Goal: Information Seeking & Learning: Understand process/instructions

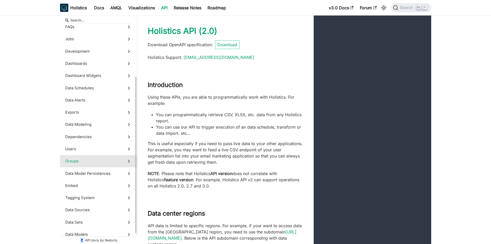
scroll to position [116, 0]
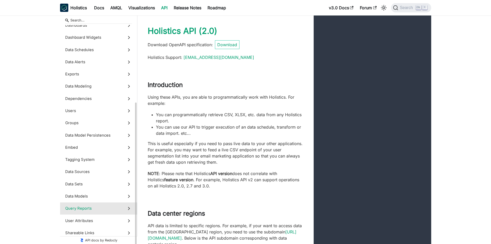
click at [95, 209] on span "Query Reports" at bounding box center [93, 208] width 57 height 6
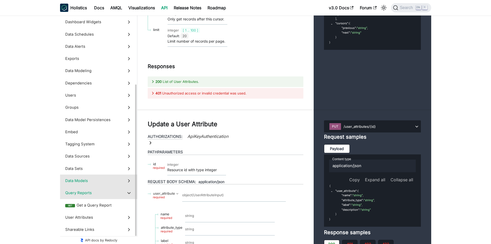
click at [106, 181] on span "Data Models" at bounding box center [93, 181] width 57 height 6
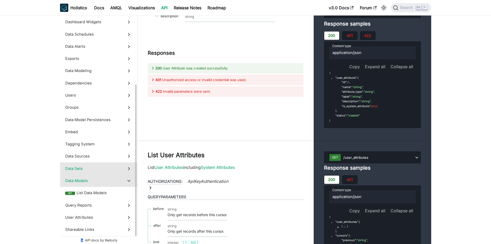
click at [104, 169] on span "Data Sets" at bounding box center [93, 169] width 57 height 6
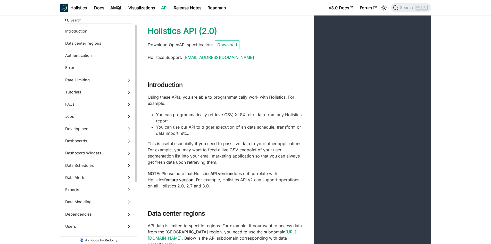
click at [95, 138] on span "Dashboards" at bounding box center [93, 141] width 57 height 6
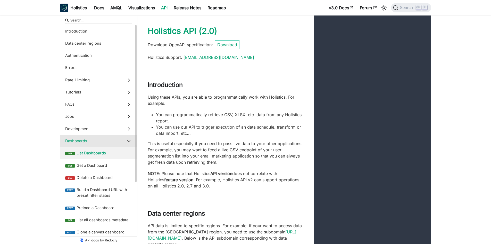
scroll to position [9435, 0]
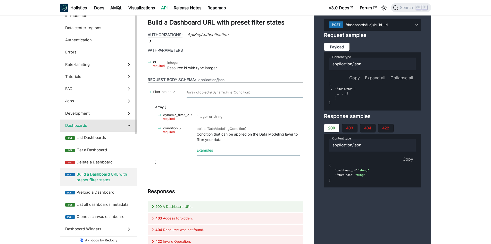
click at [114, 176] on span "Build a Dashboard URL with preset filter states" at bounding box center [104, 177] width 55 height 12
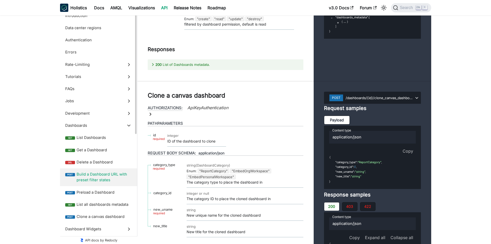
click at [91, 177] on span "Build a Dashboard URL with preset filter states" at bounding box center [104, 177] width 55 height 12
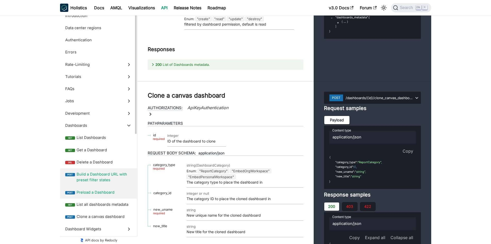
click at [105, 190] on span "Preload a Dashboard" at bounding box center [104, 192] width 55 height 6
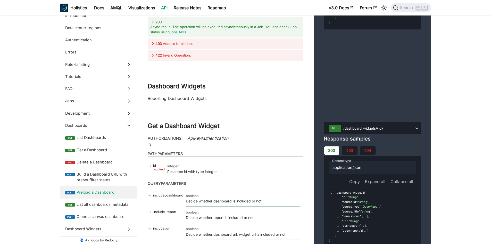
scroll to position [9844, 0]
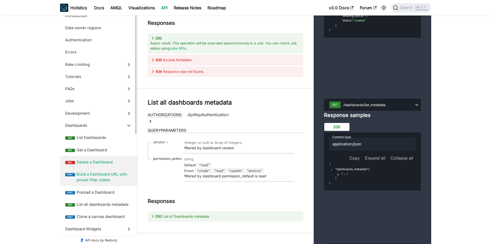
click at [92, 176] on span "Build a Dashboard URL with preset filter states" at bounding box center [104, 177] width 55 height 12
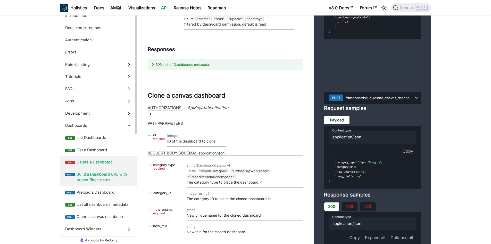
drag, startPoint x: 92, startPoint y: 195, endPoint x: 110, endPoint y: 165, distance: 35.9
click at [92, 195] on label "post Preload a Dashboard" at bounding box center [98, 192] width 77 height 12
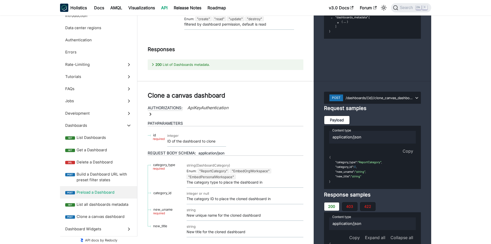
scroll to position [10246, 0]
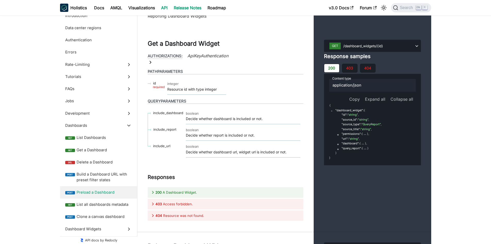
scroll to position [10246, 0]
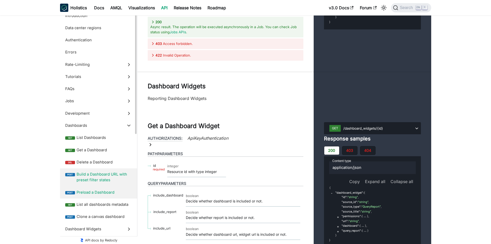
click at [97, 173] on span "Build a Dashboard URL with preset filter states" at bounding box center [104, 177] width 55 height 12
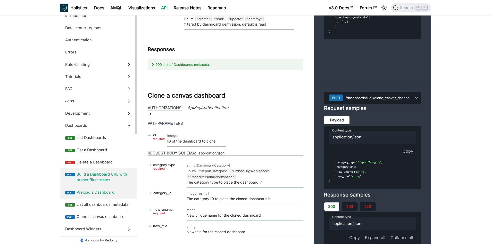
click at [98, 190] on span "Preload a Dashboard" at bounding box center [104, 192] width 55 height 6
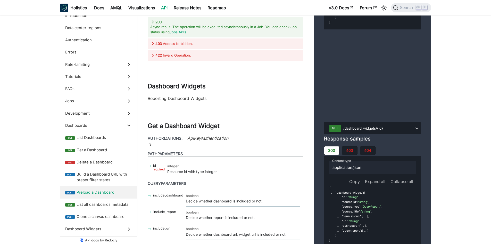
drag, startPoint x: 82, startPoint y: 172, endPoint x: 140, endPoint y: 145, distance: 63.5
click at [82, 172] on span "Build a Dashboard URL with preset filter states" at bounding box center [104, 177] width 55 height 12
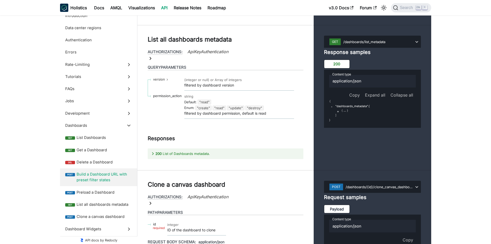
scroll to position [10177, 0]
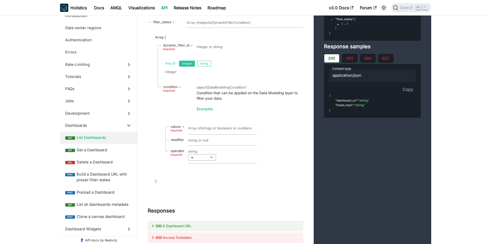
scroll to position [9351, 0]
